Goal: Task Accomplishment & Management: Use online tool/utility

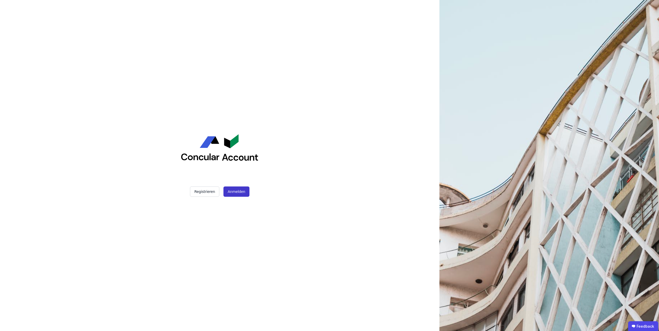
click at [233, 192] on button "Anmelden" at bounding box center [236, 192] width 26 height 10
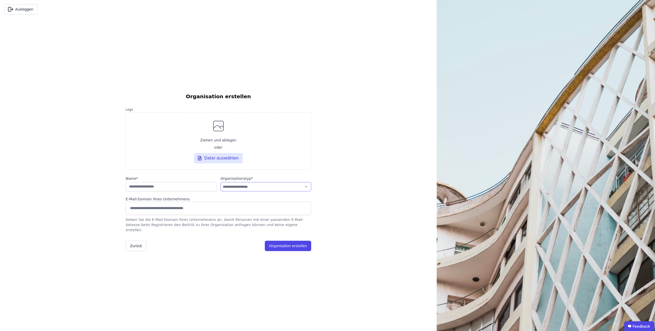
click at [220, 182] on select "**********" at bounding box center [265, 186] width 91 height 9
select select "**********"
click option "*******" at bounding box center [0, 0] width 0 height 0
click at [177, 212] on input at bounding box center [218, 208] width 179 height 8
type input "**********"
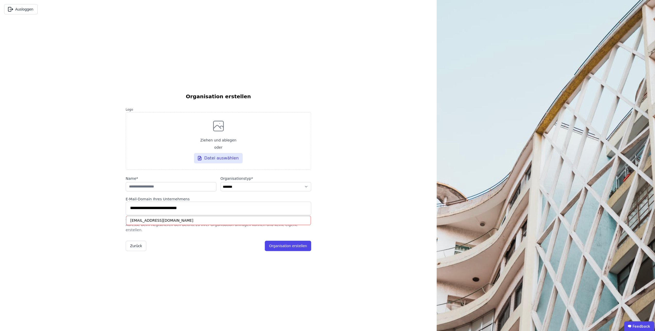
click at [171, 222] on div "[EMAIL_ADDRESS][DOMAIN_NAME]" at bounding box center [218, 220] width 185 height 9
click at [165, 191] on input "string" at bounding box center [171, 186] width 91 height 9
type input "**********"
click at [220, 182] on select "**********" at bounding box center [265, 186] width 91 height 9
select select "**********"
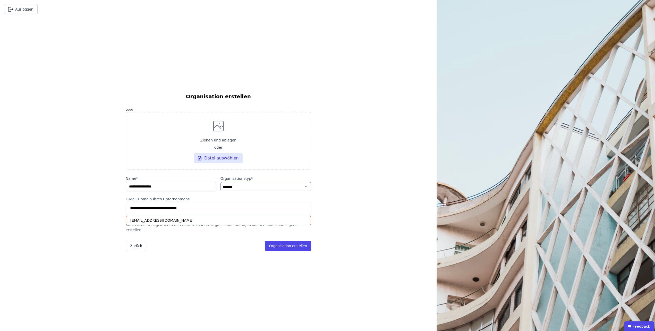
click option "**********" at bounding box center [0, 0] width 0 height 0
click at [142, 159] on label "Ziehen und ablegen oder Datei auswählen" at bounding box center [218, 141] width 185 height 58
click at [0, 0] on input "Ziehen und ablegen oder Datei auswählen" at bounding box center [0, 0] width 0 height 0
click at [177, 223] on div "[EMAIL_ADDRESS][DOMAIN_NAME]" at bounding box center [218, 220] width 185 height 9
click at [187, 210] on input "**********" at bounding box center [218, 208] width 179 height 8
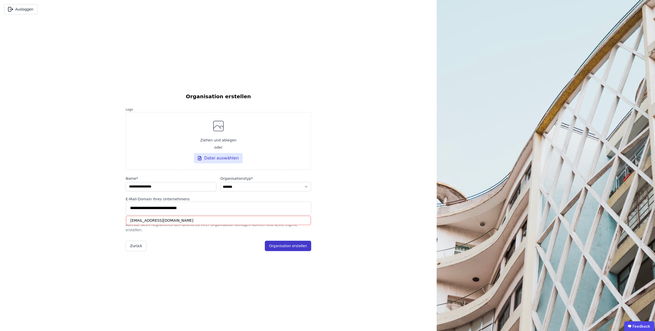
click at [286, 243] on button "Organisation erstellen" at bounding box center [288, 246] width 46 height 10
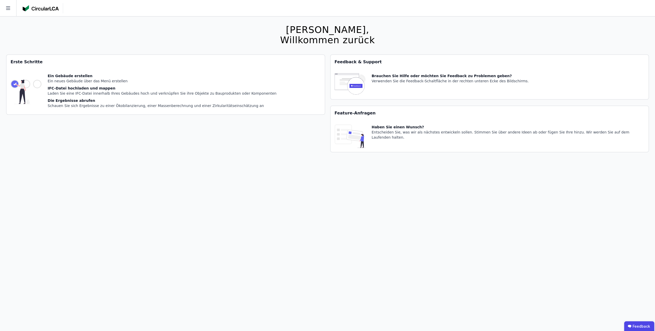
click at [91, 78] on div "Ein Gebäude erstellen" at bounding box center [162, 75] width 229 height 5
drag, startPoint x: 110, startPoint y: 91, endPoint x: 92, endPoint y: 91, distance: 18.0
click at [109, 91] on div "Laden Sie eine IFC-Datei innerhalb Ihres Gebäudes hoch und verknüpfen Sie ihre …" at bounding box center [162, 93] width 229 height 5
click at [41, 83] on img at bounding box center [26, 91] width 31 height 37
click at [41, 82] on img at bounding box center [26, 91] width 31 height 37
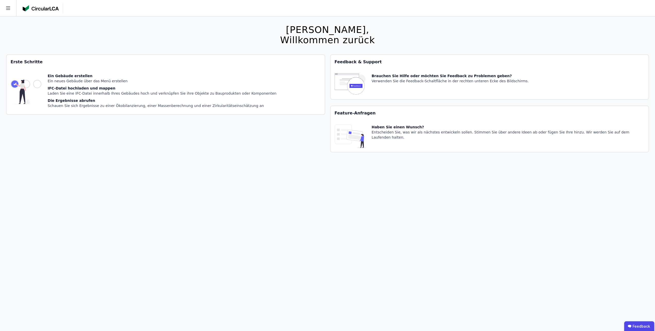
click at [40, 50] on div "Hallo [PERSON_NAME], Willkommen zurück Sie verwenden derzeit eine Beta-Version.…" at bounding box center [327, 181] width 642 height 331
click at [4, 3] on icon at bounding box center [8, 8] width 16 height 16
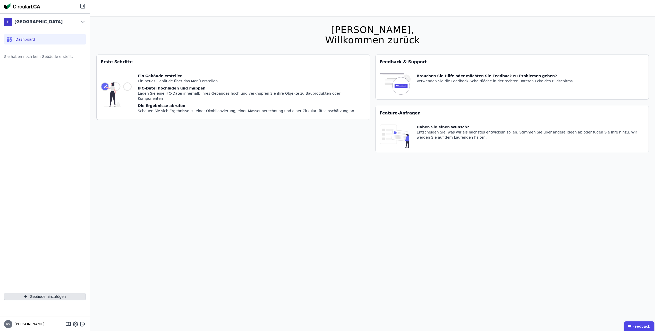
click at [50, 296] on button "Gebäude hinzufügen" at bounding box center [45, 296] width 82 height 7
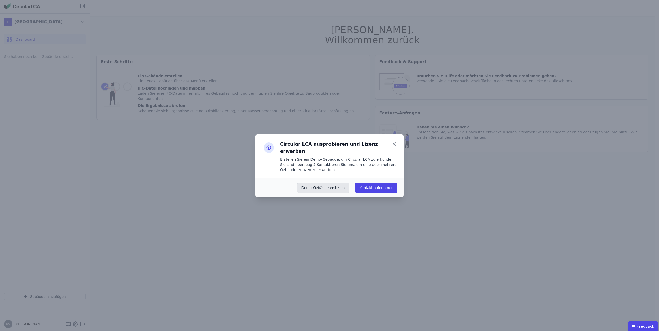
click at [347, 186] on button "Demo-Gebäude erstellen" at bounding box center [323, 188] width 52 height 10
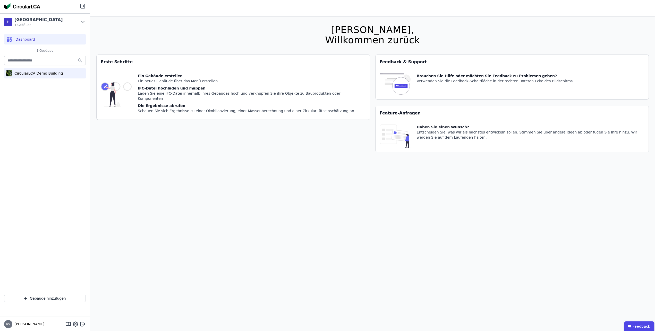
click at [41, 73] on div "CircularLCA Demo Building" at bounding box center [37, 73] width 50 height 5
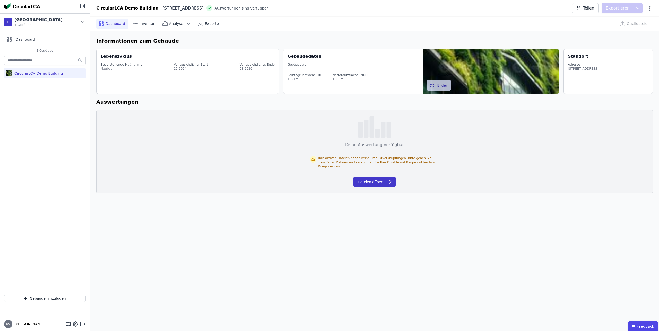
click at [377, 177] on button "Dateien öffnen" at bounding box center [374, 182] width 42 height 10
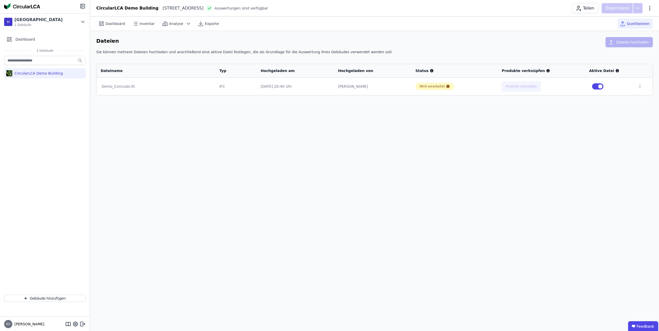
click at [116, 84] on div "Demo_Concular.ifc" at bounding box center [156, 86] width 108 height 5
click at [169, 24] on span "Analyse" at bounding box center [176, 23] width 14 height 5
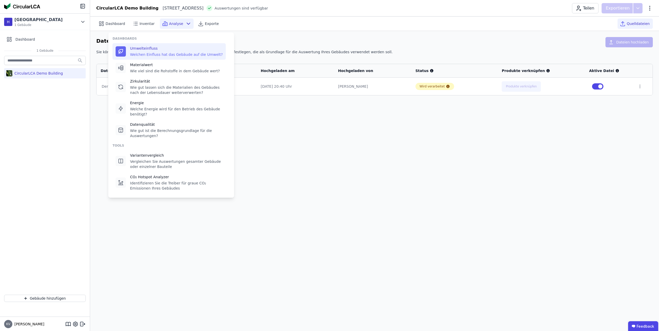
click at [167, 51] on div "Umwelteinfluss Welchen Einfluss hat das Gebäude auf die Umwelt?" at bounding box center [176, 51] width 93 height 11
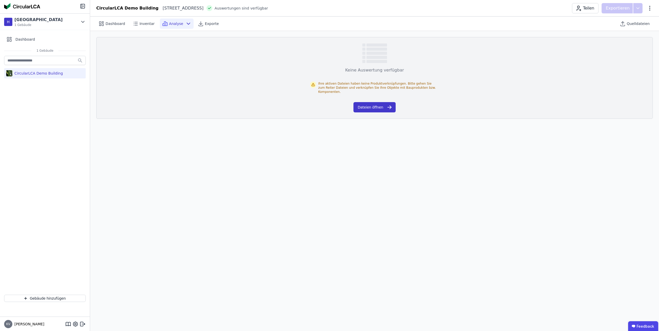
click at [375, 105] on button "Dateien öffnen" at bounding box center [374, 107] width 42 height 10
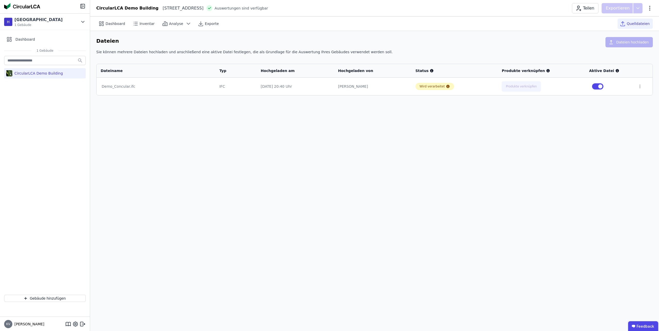
click at [46, 67] on div "CircularLCA Demo Building" at bounding box center [45, 67] width 82 height 24
click at [42, 21] on div "[GEOGRAPHIC_DATA]" at bounding box center [38, 20] width 48 height 6
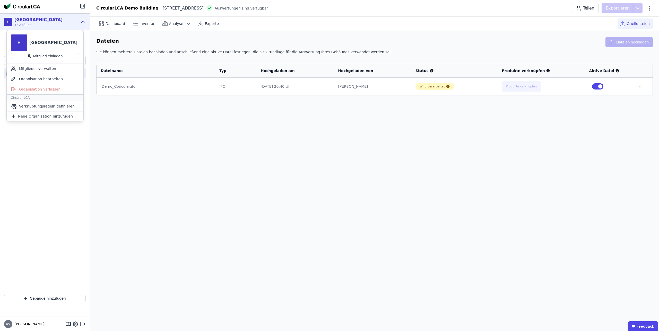
click at [63, 125] on div "CircularLCA Demo Building" at bounding box center [45, 173] width 90 height 236
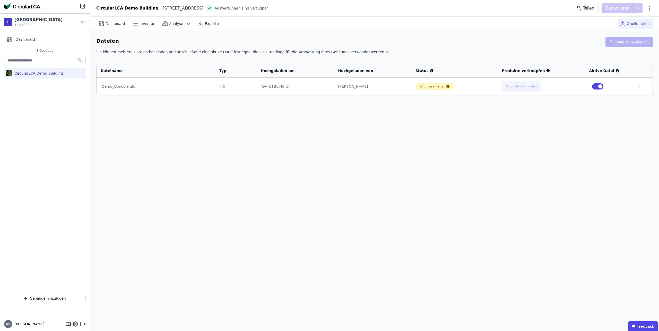
click at [35, 74] on div "CircularLCA Demo Building" at bounding box center [37, 73] width 50 height 5
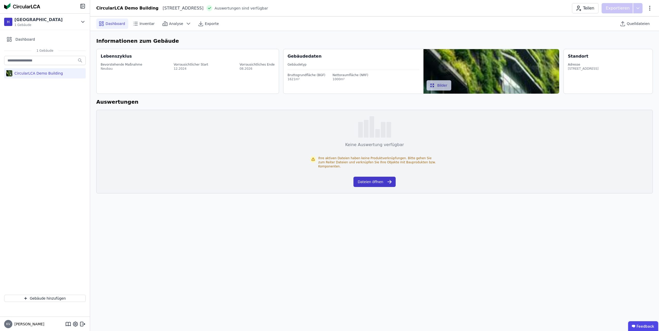
click at [371, 178] on button "Dateien öffnen" at bounding box center [374, 182] width 42 height 10
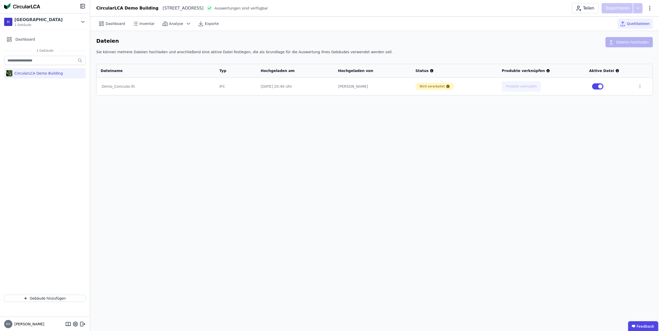
click at [411, 88] on td "[PERSON_NAME]" at bounding box center [372, 87] width 77 height 18
click at [356, 85] on div "[PERSON_NAME]" at bounding box center [372, 86] width 69 height 5
drag, startPoint x: 195, startPoint y: 88, endPoint x: 186, endPoint y: 88, distance: 8.8
click at [192, 88] on div "Demo_Concular.ifc" at bounding box center [156, 86] width 108 height 5
click at [110, 89] on td "Demo_Concular.ifc" at bounding box center [156, 87] width 119 height 18
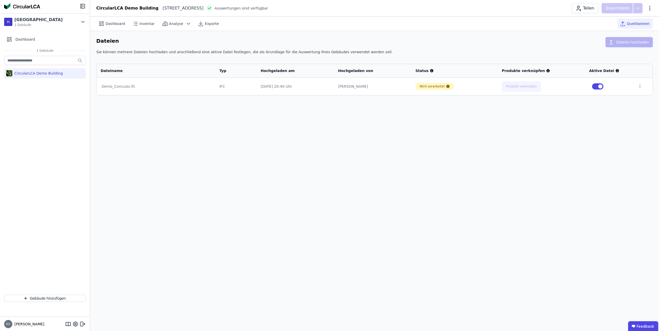
click at [117, 87] on div "Demo_Concular.ifc" at bounding box center [156, 86] width 108 height 5
click at [119, 85] on div "Demo_Concular.ifc" at bounding box center [156, 86] width 108 height 5
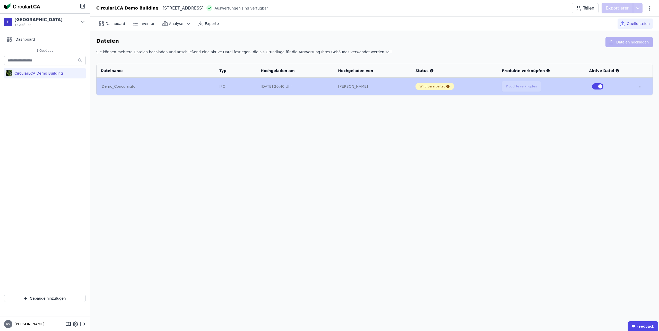
drag, startPoint x: 125, startPoint y: 87, endPoint x: 582, endPoint y: 30, distance: 461.0
click at [572, 26] on div "Dashboard Inventar Analyse Exporte Quelldateien Dateien Dateien hochladen Sie k…" at bounding box center [374, 173] width 569 height 315
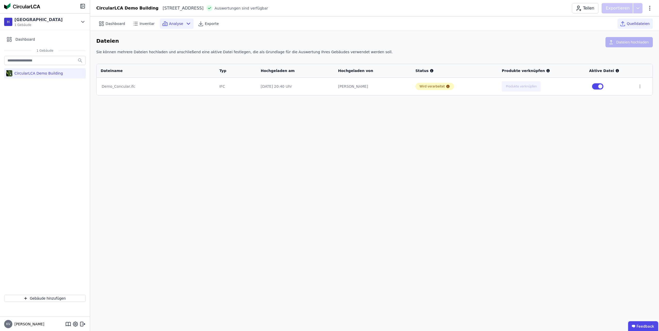
click at [179, 23] on div "Analyse" at bounding box center [177, 24] width 34 height 10
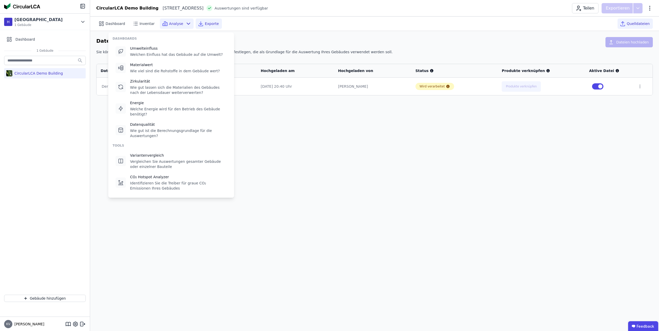
click at [197, 24] on div "Exporte" at bounding box center [209, 24] width 26 height 10
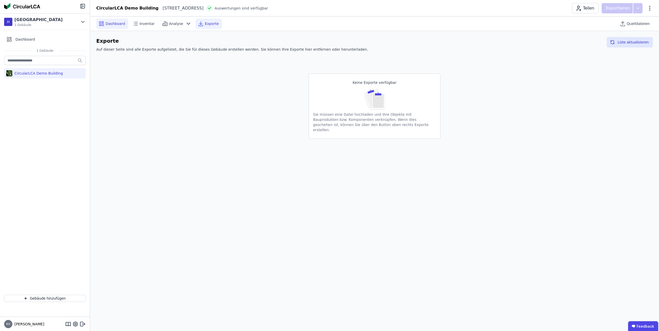
click at [119, 24] on span "Dashboard" at bounding box center [116, 23] width 20 height 5
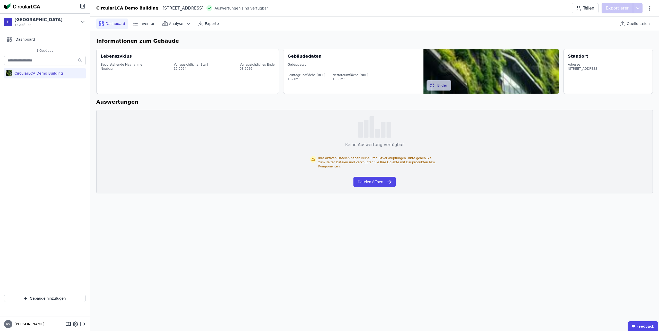
click at [299, 76] on div "Bruttogrundfläche (BGF)" at bounding box center [307, 75] width 38 height 4
click at [297, 78] on div "1621m²" at bounding box center [307, 79] width 38 height 4
click at [152, 83] on div "Lebenszyklus Bevorstehende Maßnahme Neubau Vorrausichtlicher Start 12.2024 Vorr…" at bounding box center [187, 71] width 183 height 45
click at [118, 63] on div "Bevorstehende Maßnahme" at bounding box center [122, 65] width 42 height 4
click at [116, 102] on h6 "Auswertungen" at bounding box center [374, 102] width 557 height 8
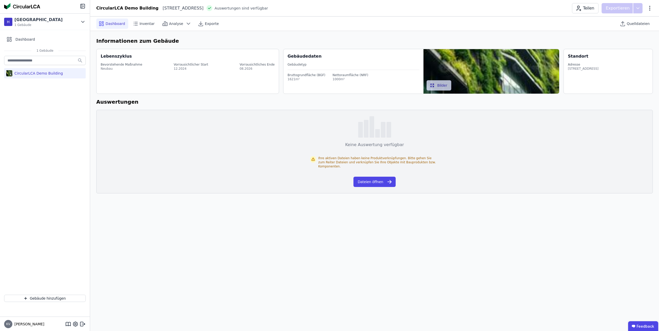
click at [128, 140] on div "Keine Auswertung verfügbar Ihre aktiven Dateien haben keine Produktverknüpfunge…" at bounding box center [374, 152] width 557 height 84
click at [161, 74] on div "Lebenszyklus Bevorstehende Maßnahme Neubau Vorrausichtlicher Start 12.2024 Vorr…" at bounding box center [187, 71] width 183 height 45
click at [117, 91] on div "Lebenszyklus Bevorstehende Maßnahme Neubau Vorrausichtlicher Start 12.2024 Vorr…" at bounding box center [187, 71] width 183 height 45
click at [27, 61] on input "text" at bounding box center [45, 60] width 82 height 9
click at [27, 72] on div "CircularLCA Demo Building" at bounding box center [37, 73] width 50 height 5
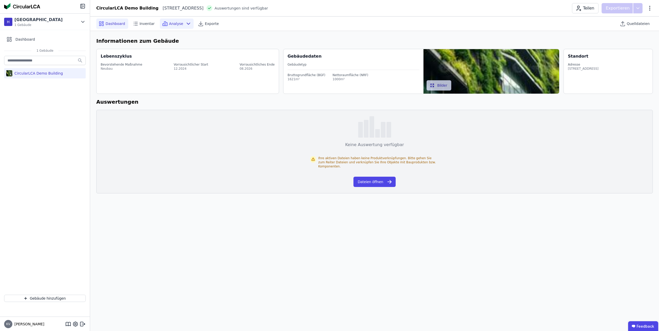
click at [164, 24] on icon at bounding box center [165, 24] width 2 height 4
click at [132, 24] on icon at bounding box center [135, 24] width 6 height 6
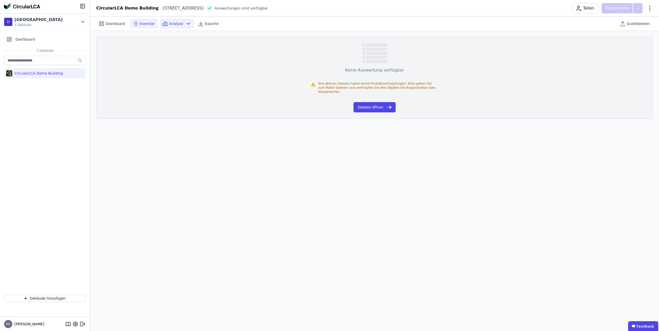
click at [185, 25] on icon at bounding box center [188, 24] width 6 height 6
click at [245, 9] on span "Auswertungen sind verfügbar" at bounding box center [241, 8] width 54 height 5
click at [23, 7] on img at bounding box center [22, 6] width 36 height 6
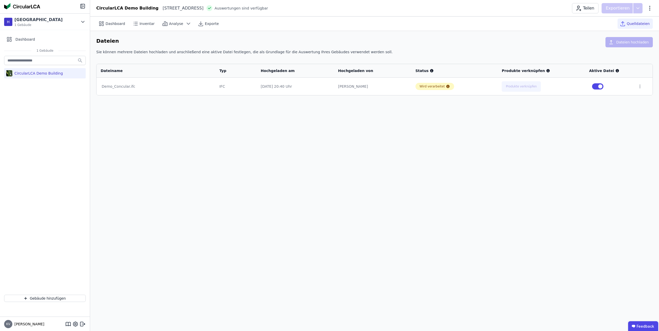
click at [29, 5] on img at bounding box center [22, 6] width 36 height 6
